Goal: Communication & Community: Answer question/provide support

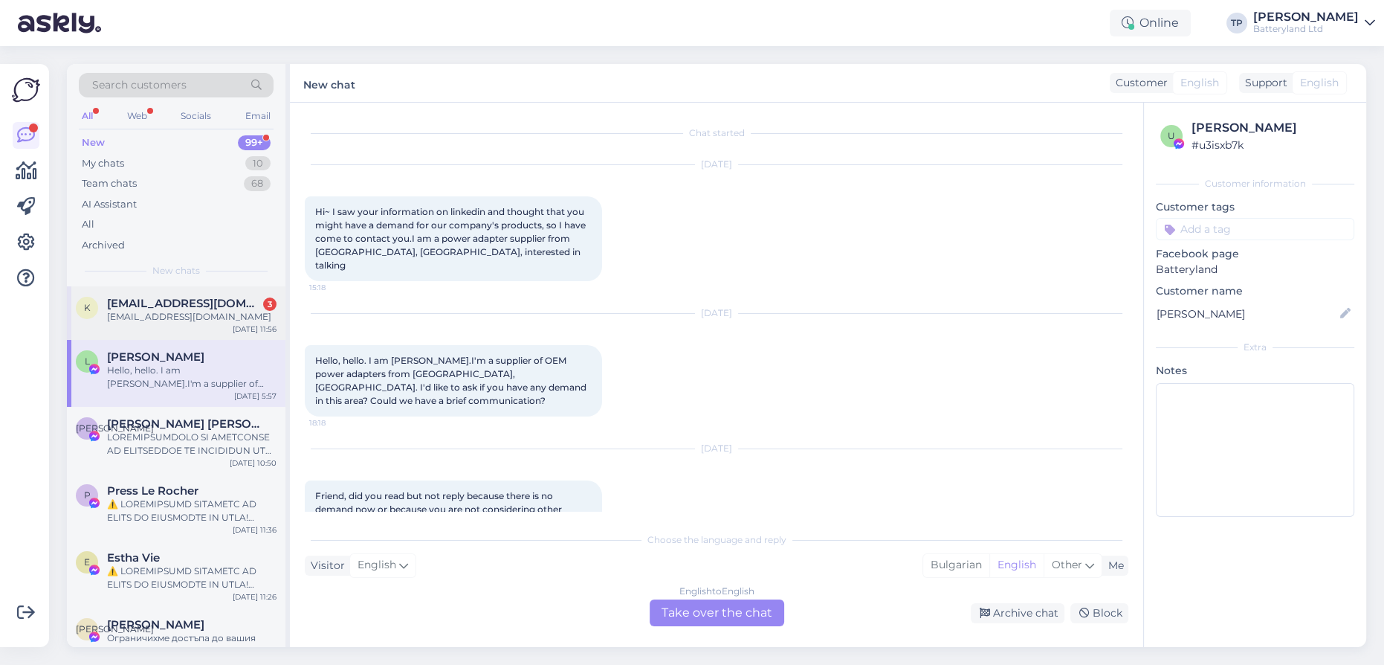
scroll to position [1113, 0]
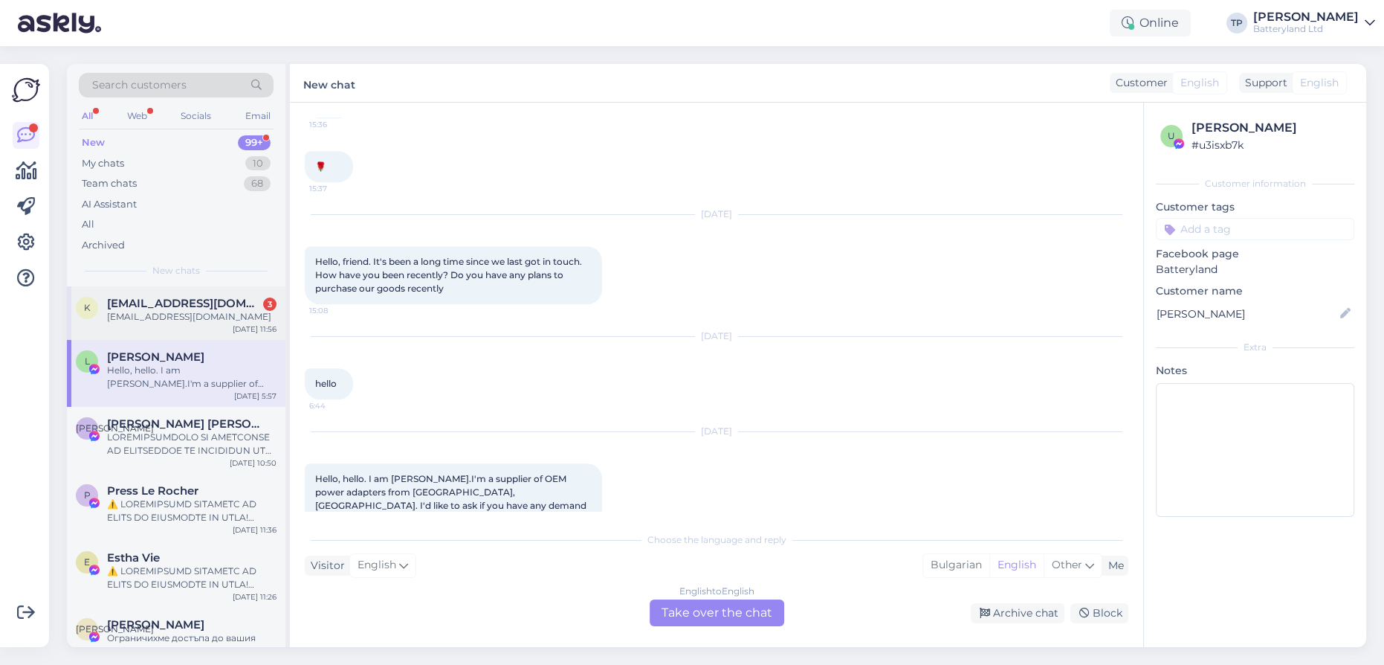
click at [224, 314] on div "[EMAIL_ADDRESS][DOMAIN_NAME] 3 [DOMAIN_NAME][EMAIL_ADDRESS][DOMAIN_NAME]" at bounding box center [192, 310] width 170 height 27
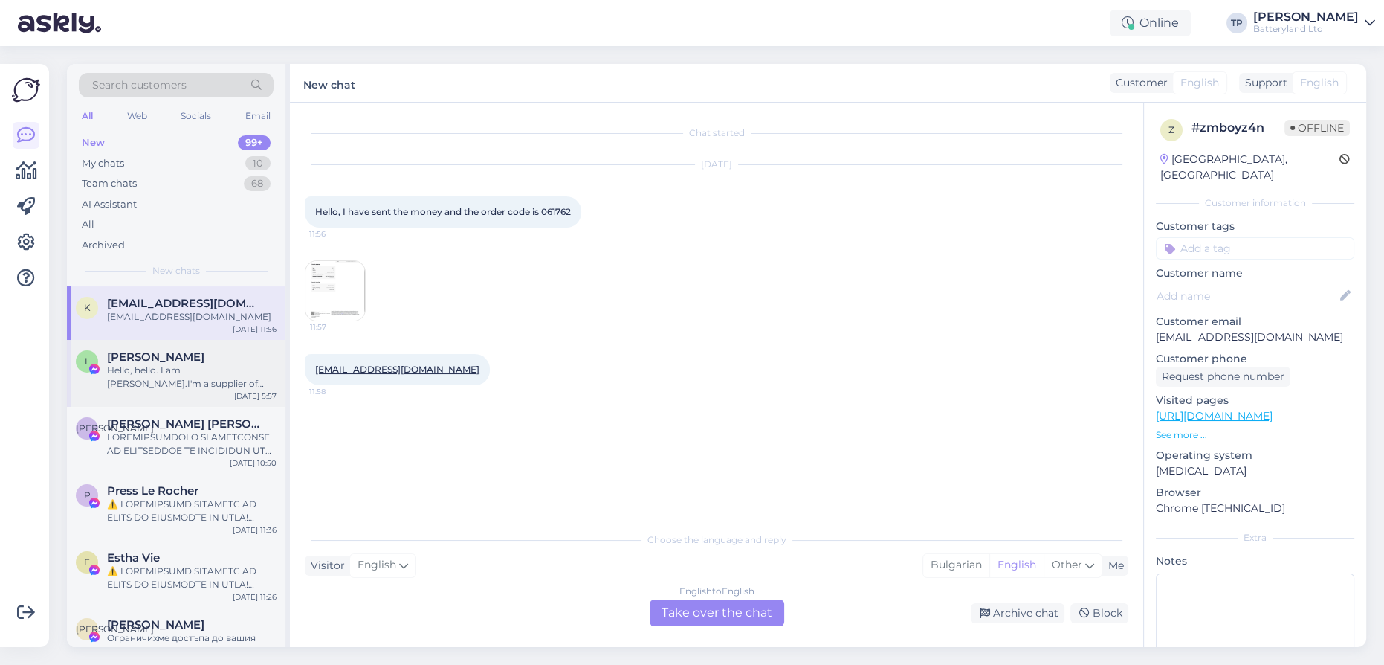
click at [184, 355] on div "[PERSON_NAME]" at bounding box center [192, 356] width 170 height 13
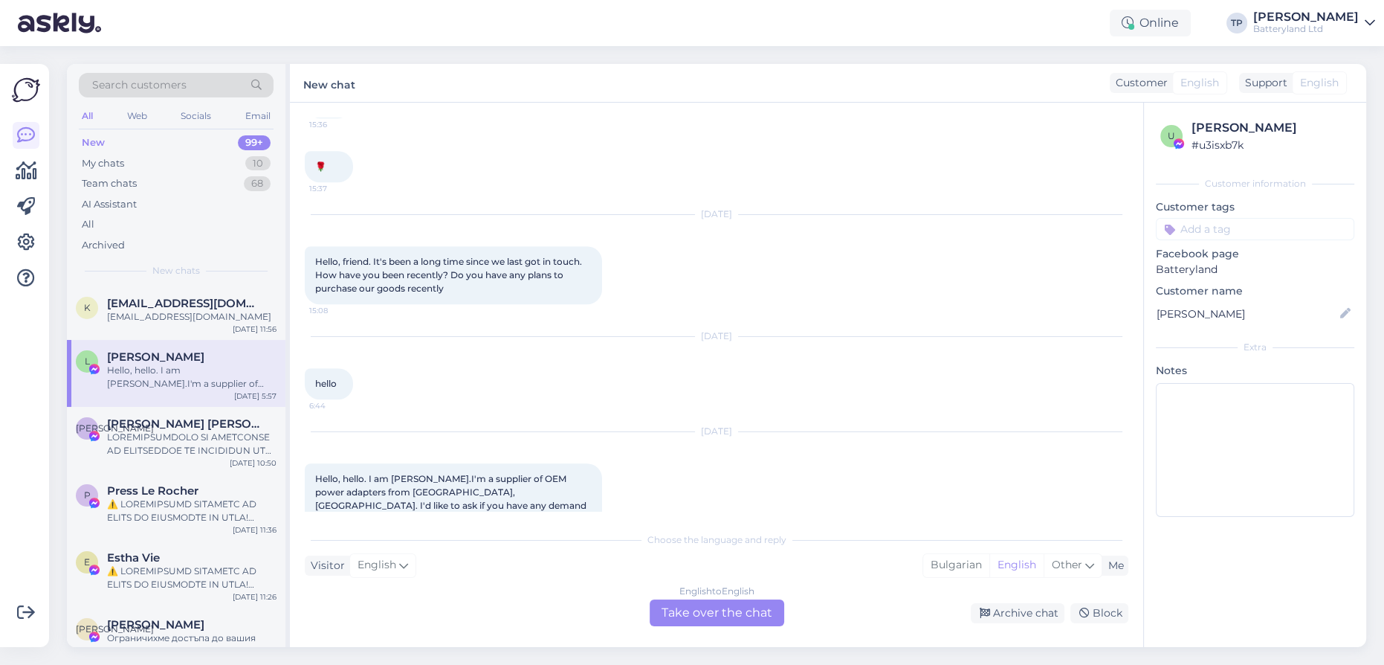
click at [709, 616] on div "English to English Take over the chat" at bounding box center [717, 612] width 135 height 27
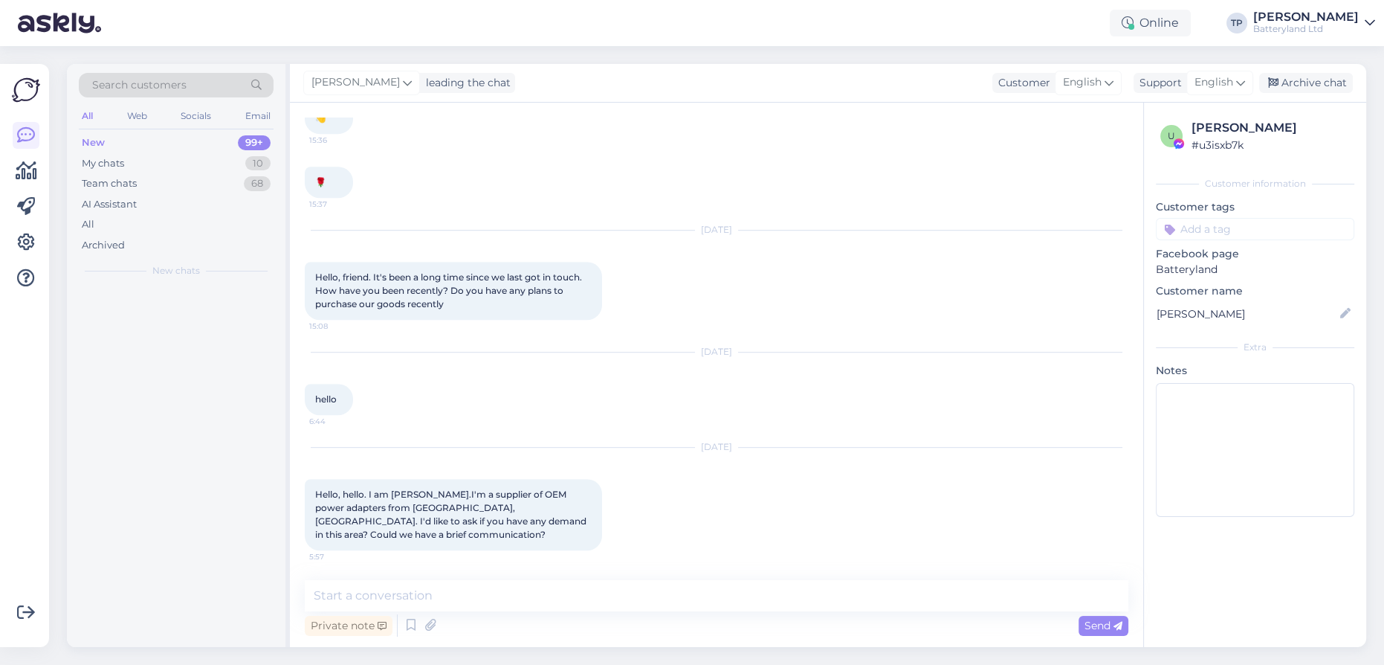
scroll to position [1057, 0]
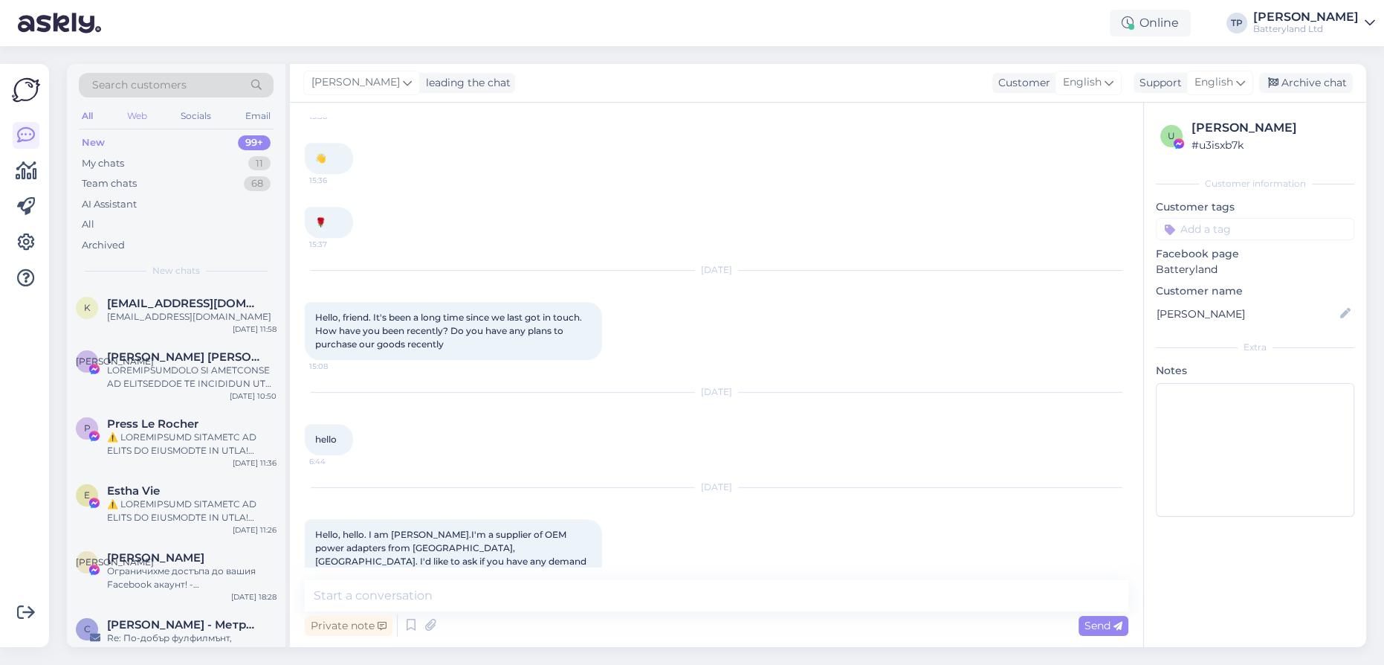
click at [141, 107] on div "Web" at bounding box center [137, 115] width 26 height 19
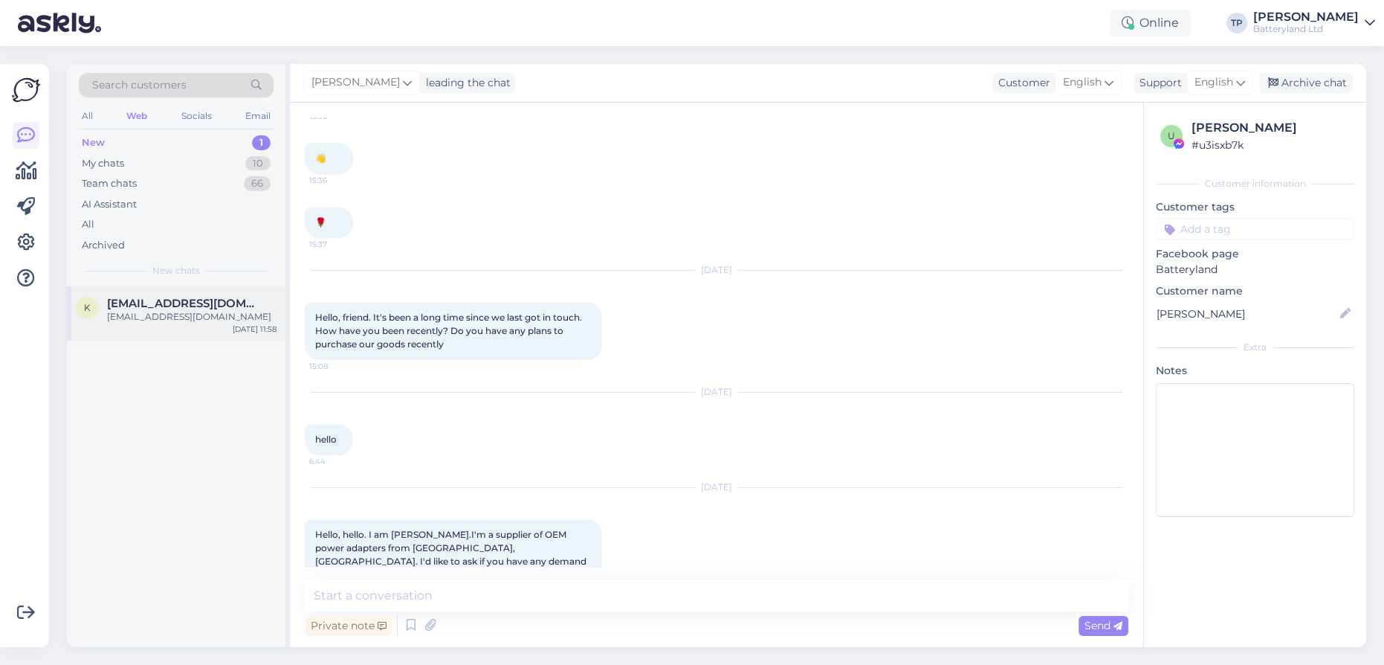
click at [164, 301] on span "[EMAIL_ADDRESS][DOMAIN_NAME]" at bounding box center [184, 303] width 155 height 13
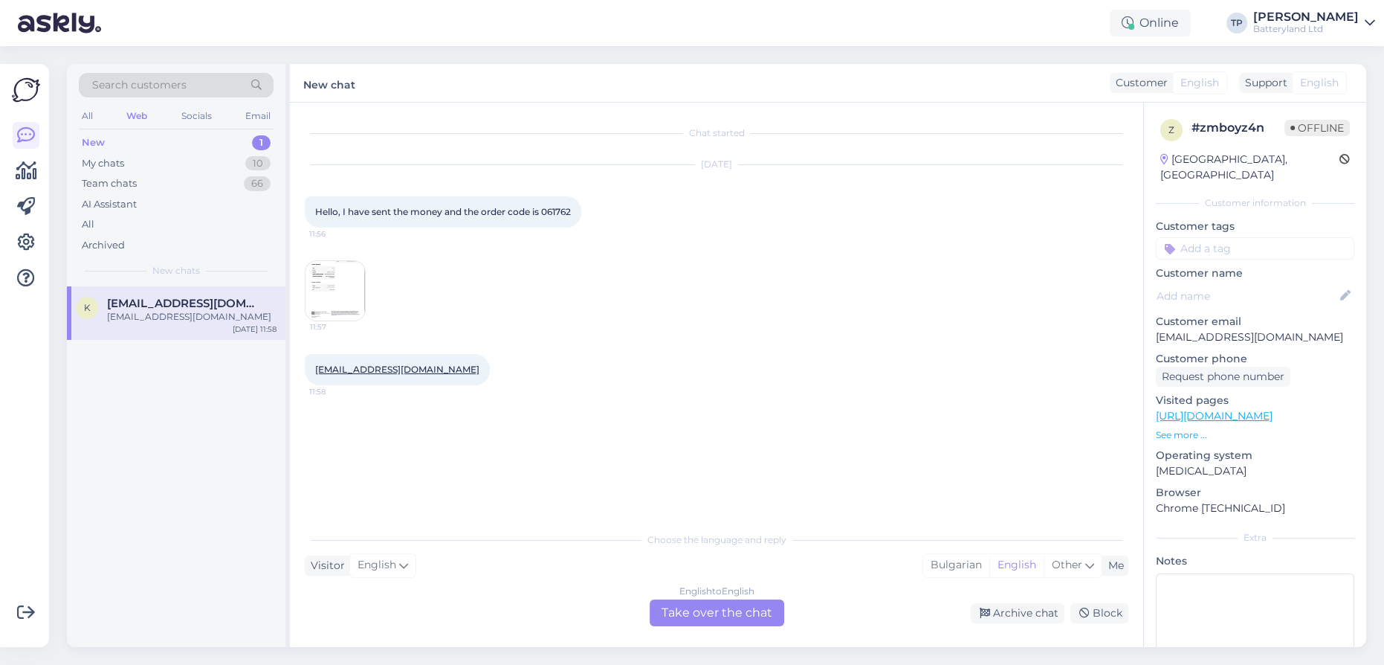
click at [338, 292] on img at bounding box center [335, 290] width 59 height 59
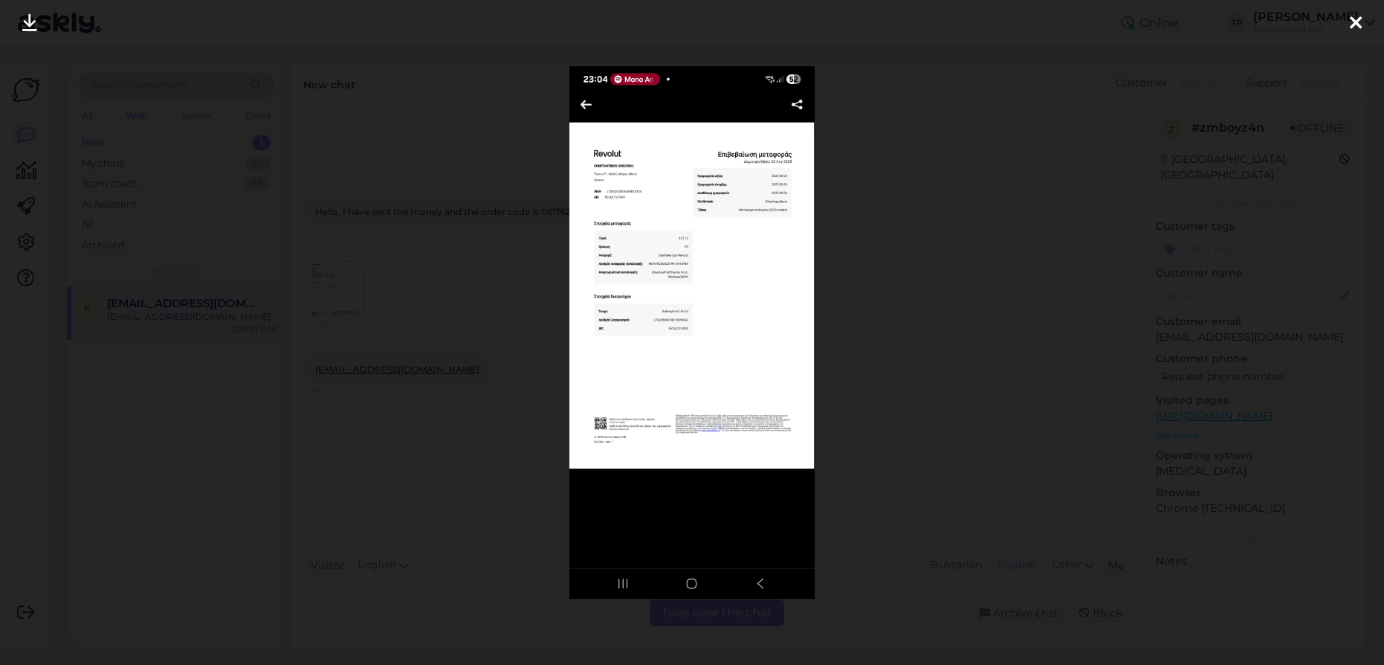
click at [636, 291] on img at bounding box center [692, 332] width 245 height 532
click at [906, 305] on div at bounding box center [692, 332] width 1384 height 665
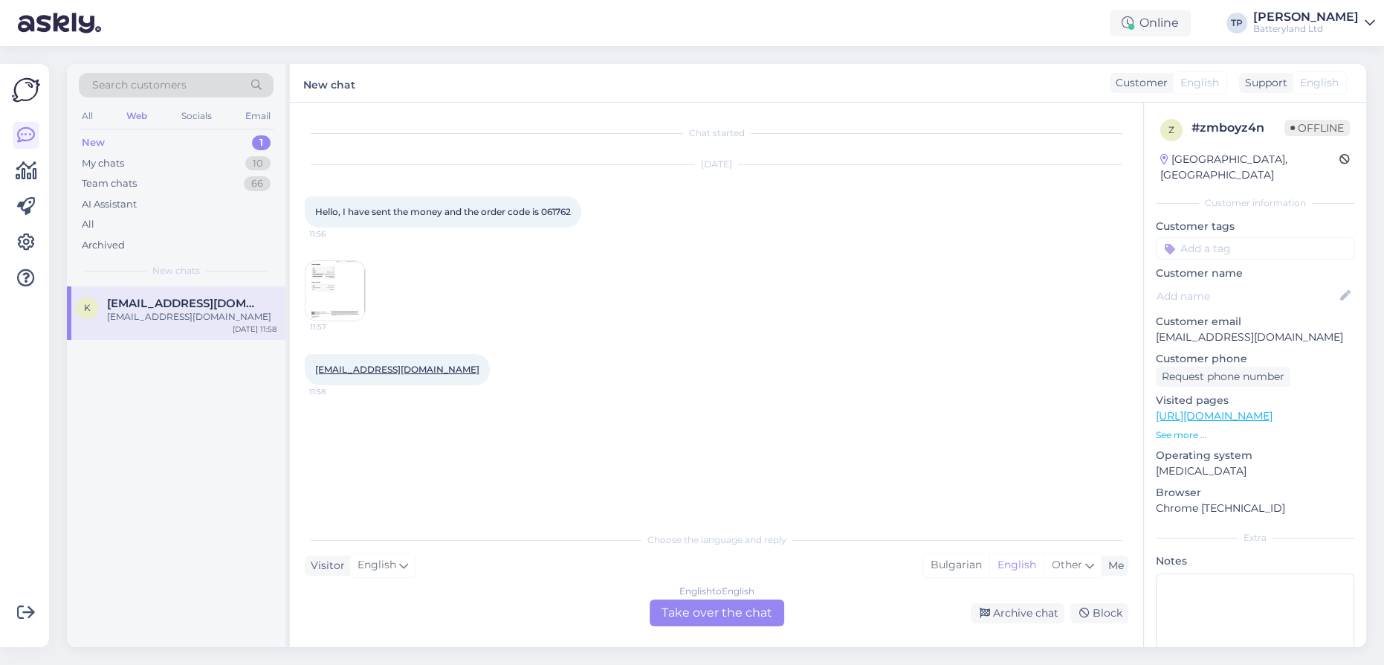
drag, startPoint x: 697, startPoint y: 607, endPoint x: 666, endPoint y: 599, distance: 32.3
click at [689, 604] on div "English to English Take over the chat" at bounding box center [717, 612] width 135 height 27
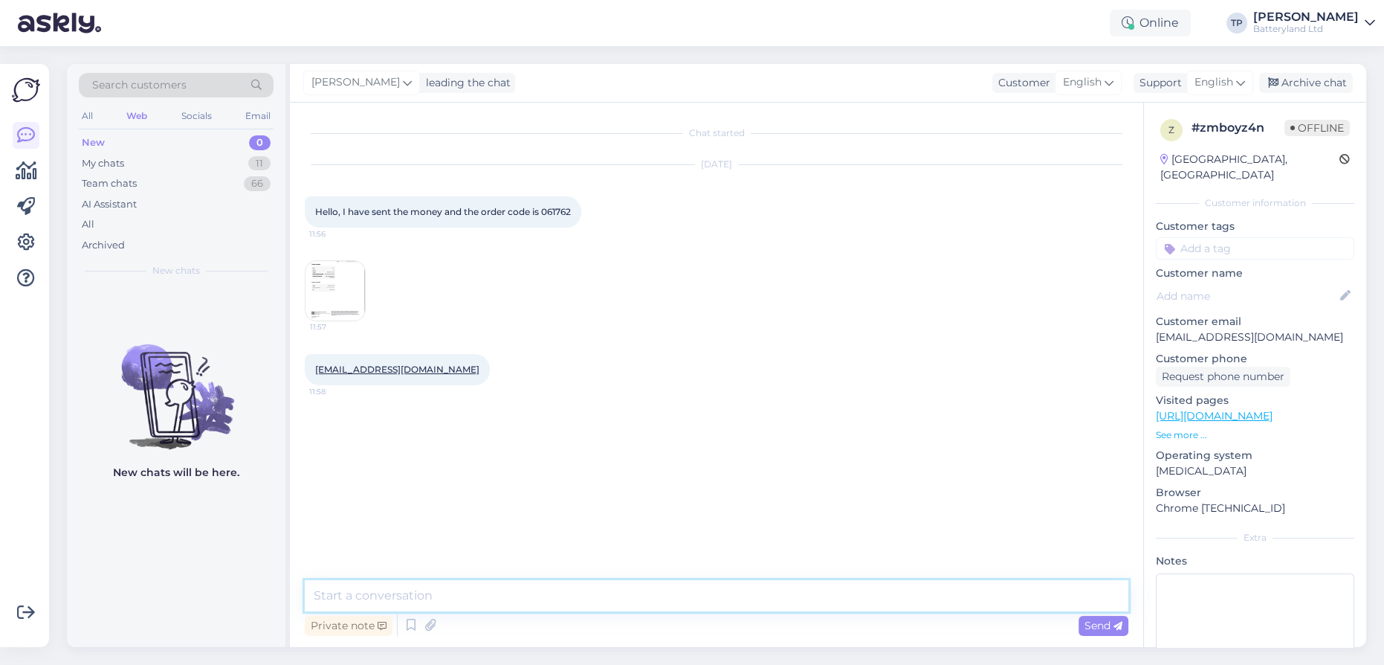
click at [448, 593] on textarea at bounding box center [717, 595] width 824 height 31
type textarea "ok"
drag, startPoint x: 549, startPoint y: 210, endPoint x: 584, endPoint y: 215, distance: 35.3
click at [581, 213] on div "Hello, I have sent the money and the order code is 061762 11:56" at bounding box center [443, 211] width 277 height 31
copy div "61762 11:56"
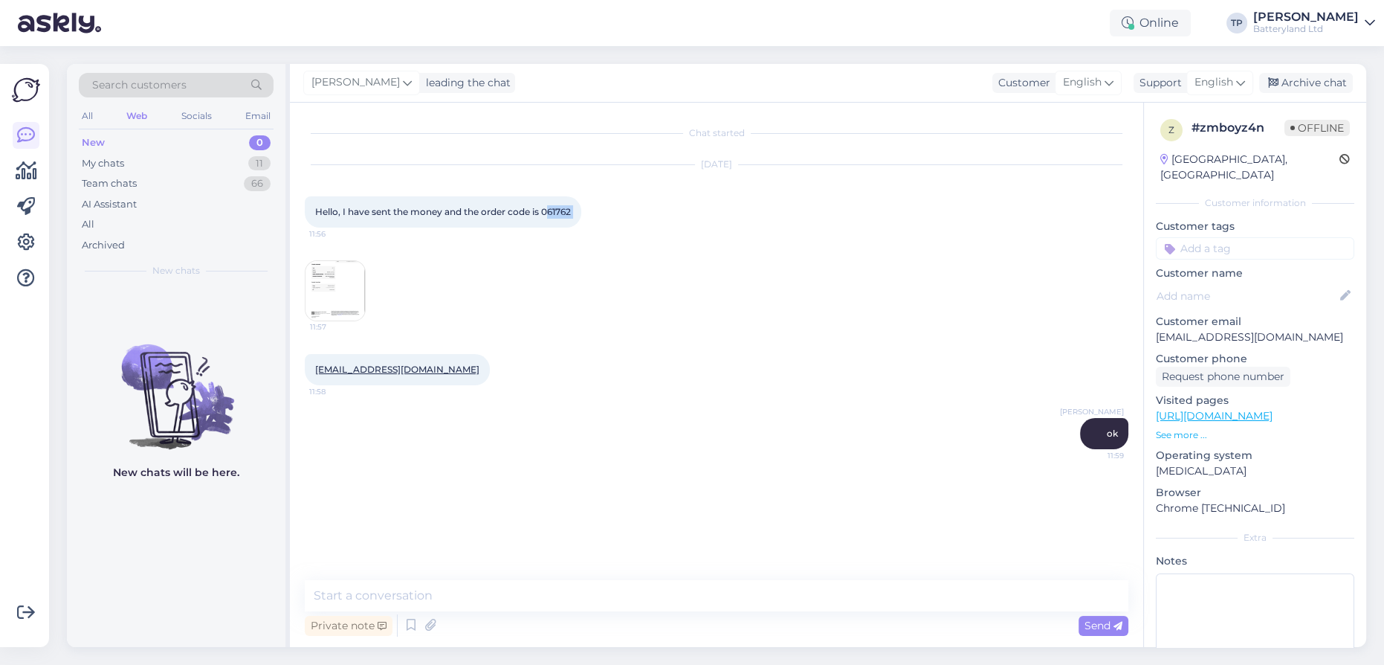
click at [350, 300] on img at bounding box center [335, 290] width 59 height 59
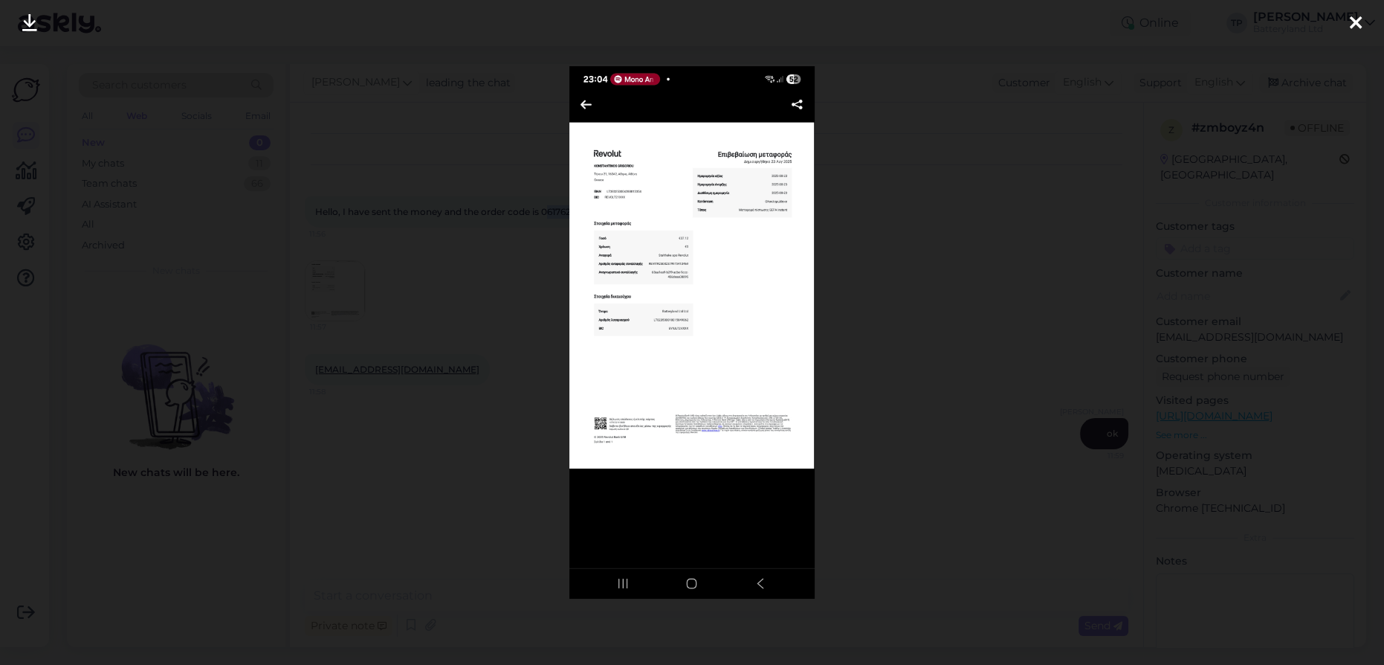
click at [24, 22] on icon at bounding box center [29, 23] width 15 height 19
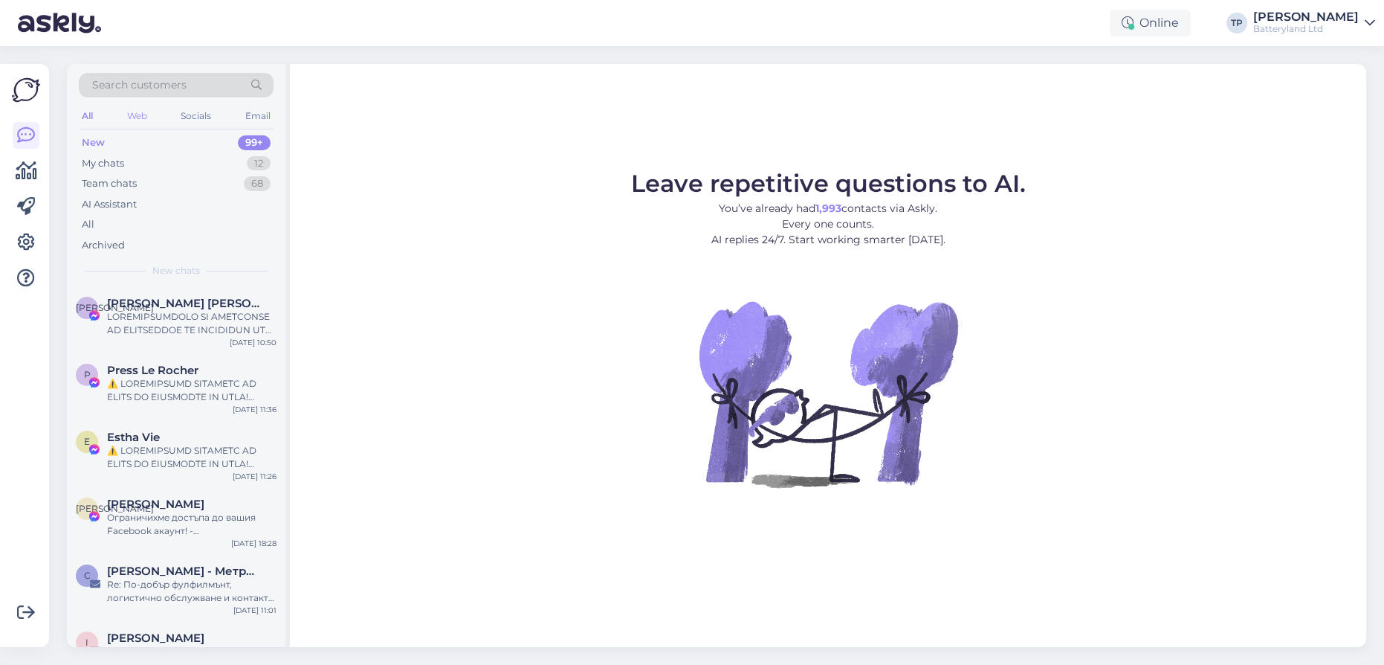
click at [141, 115] on div "Web" at bounding box center [137, 115] width 26 height 19
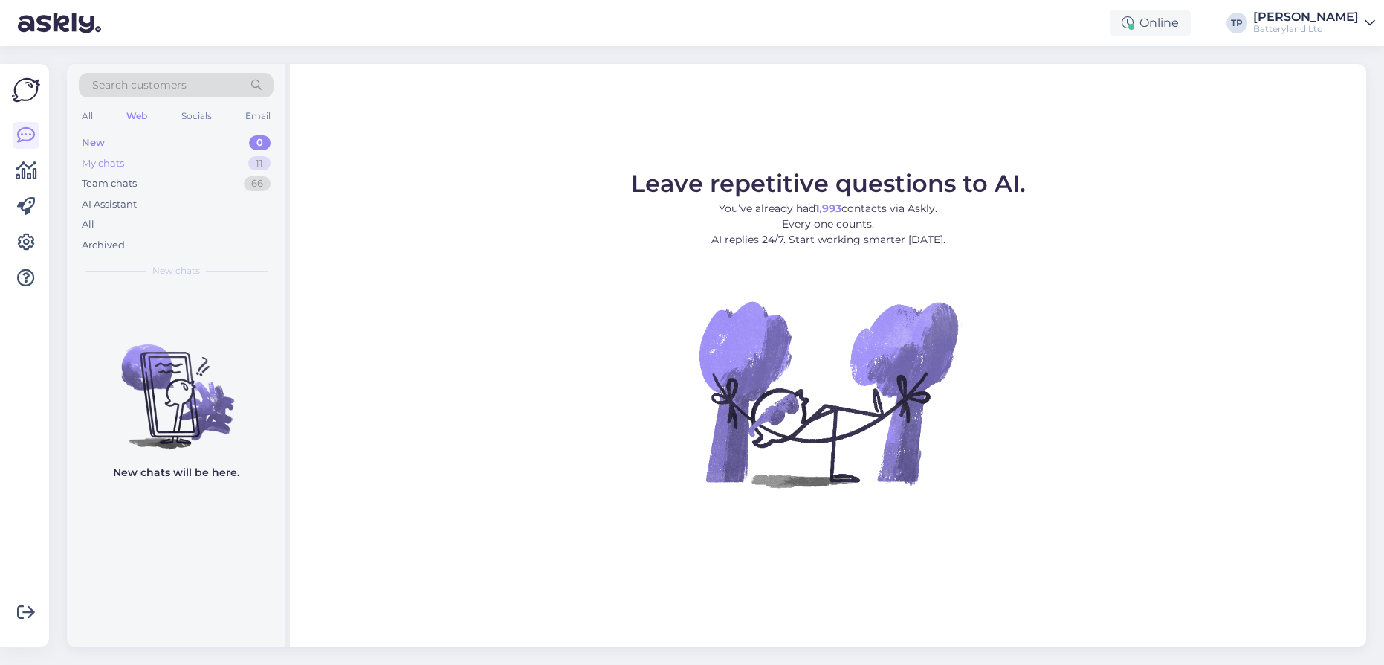
click at [149, 169] on div "My chats 11" at bounding box center [176, 163] width 195 height 21
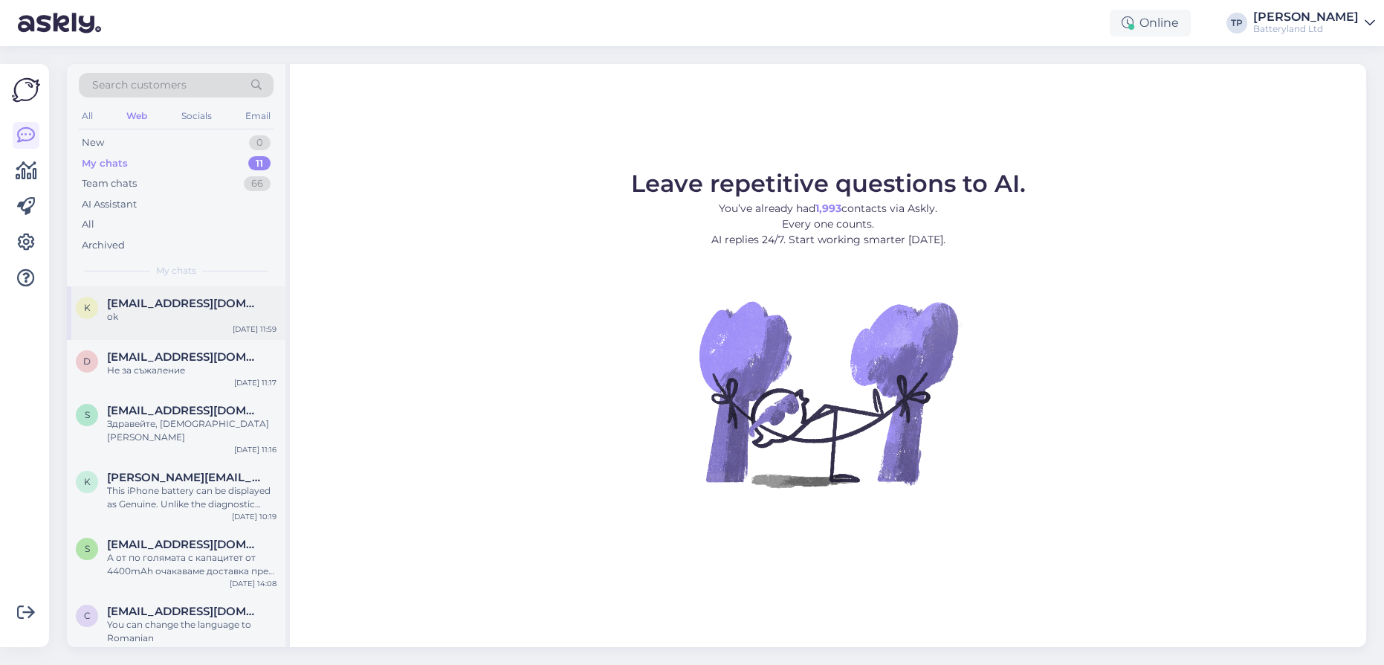
click at [132, 306] on span "[EMAIL_ADDRESS][DOMAIN_NAME]" at bounding box center [184, 303] width 155 height 13
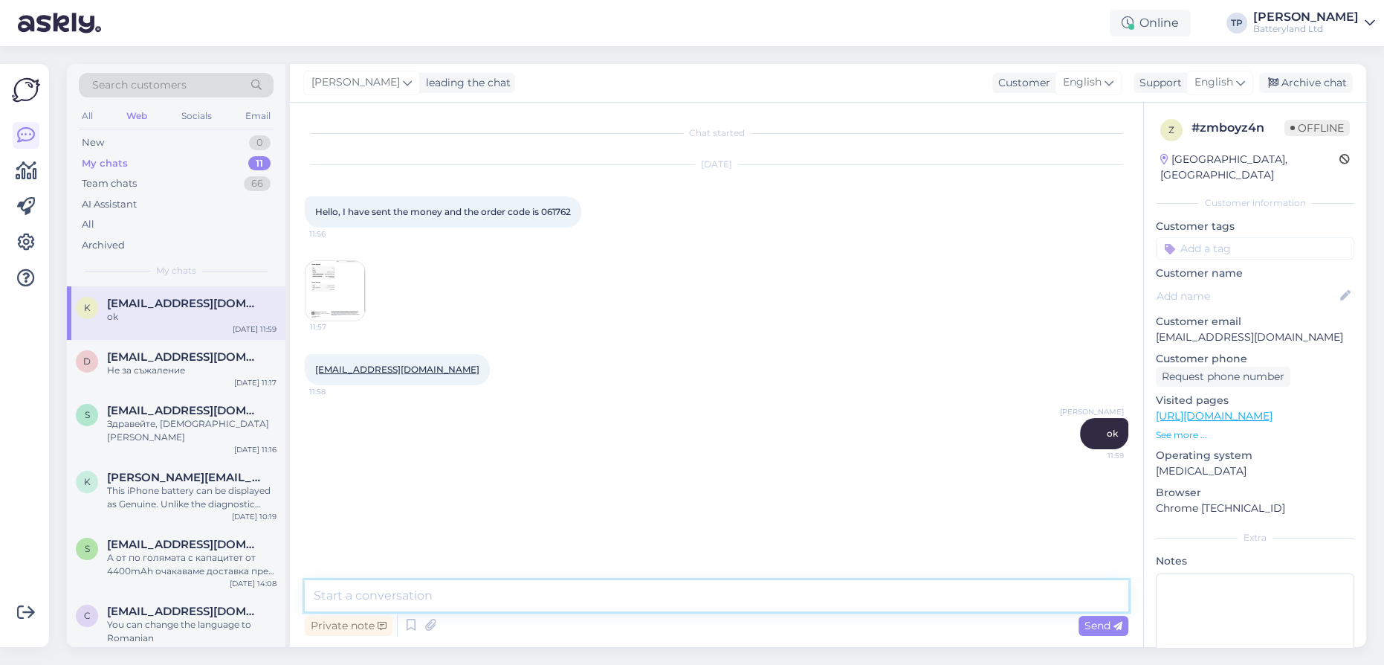
click at [413, 600] on textarea at bounding box center [717, 595] width 824 height 31
type textarea "we will send the battery today"
paste textarea "5050454802"
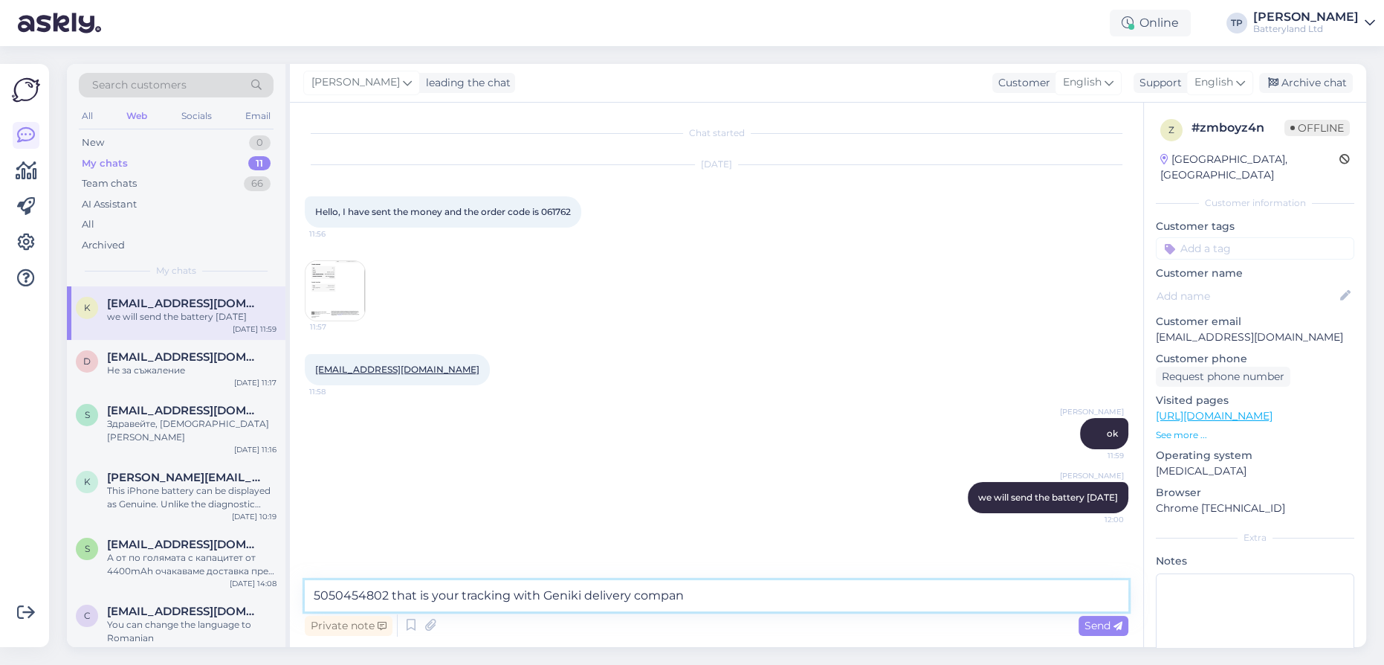
type textarea "5050454802 that is your tracking with Geniki delivery company"
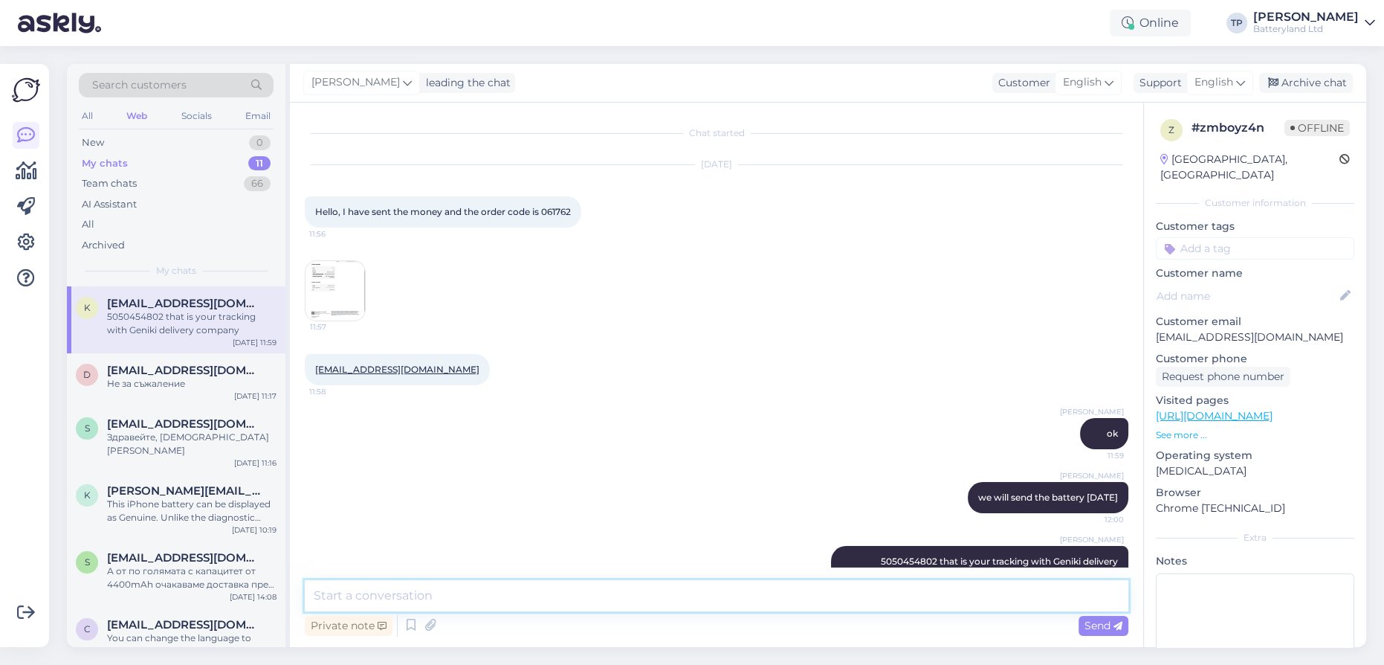
scroll to position [39, 0]
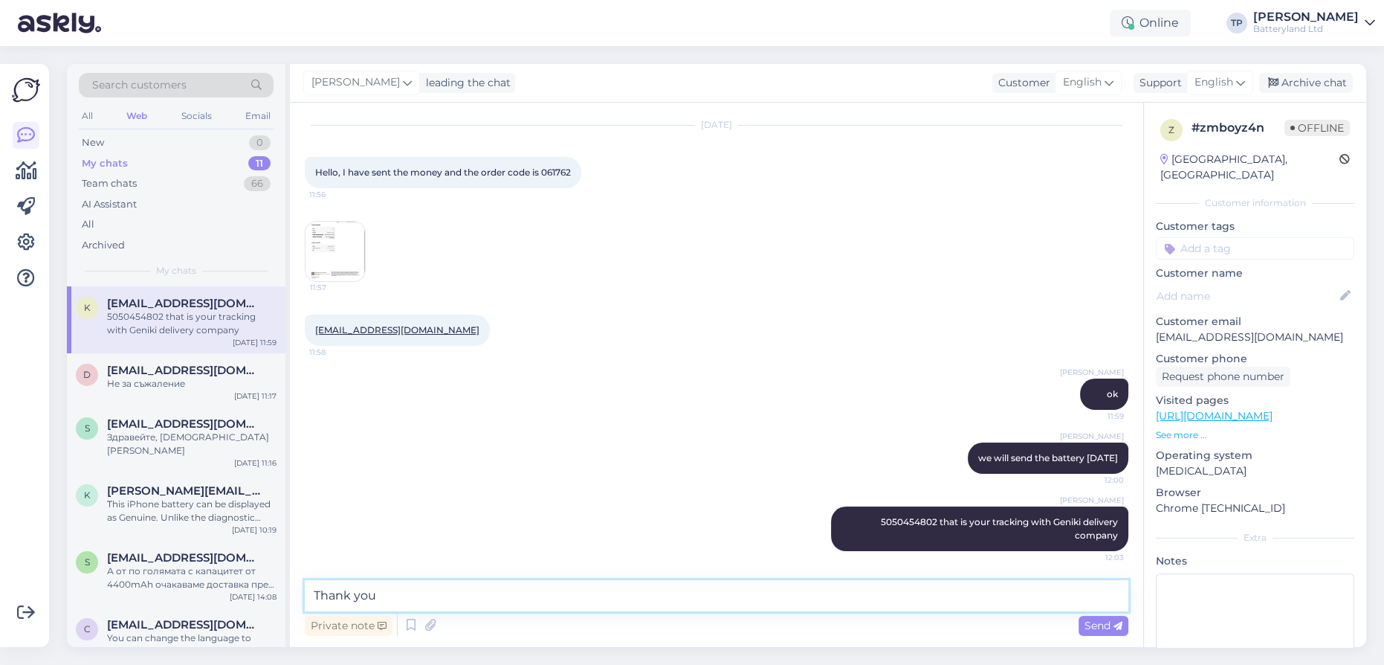
type textarea "Thank you!"
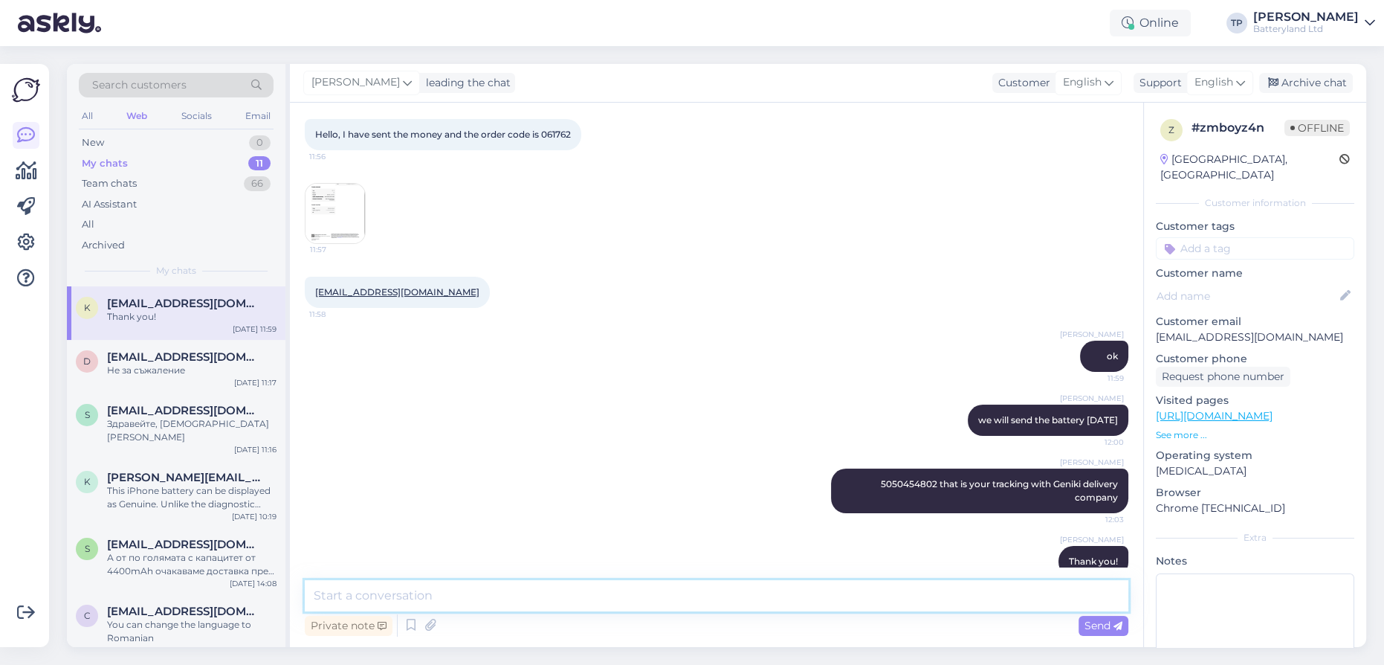
scroll to position [103, 0]
